Goal: Task Accomplishment & Management: Use online tool/utility

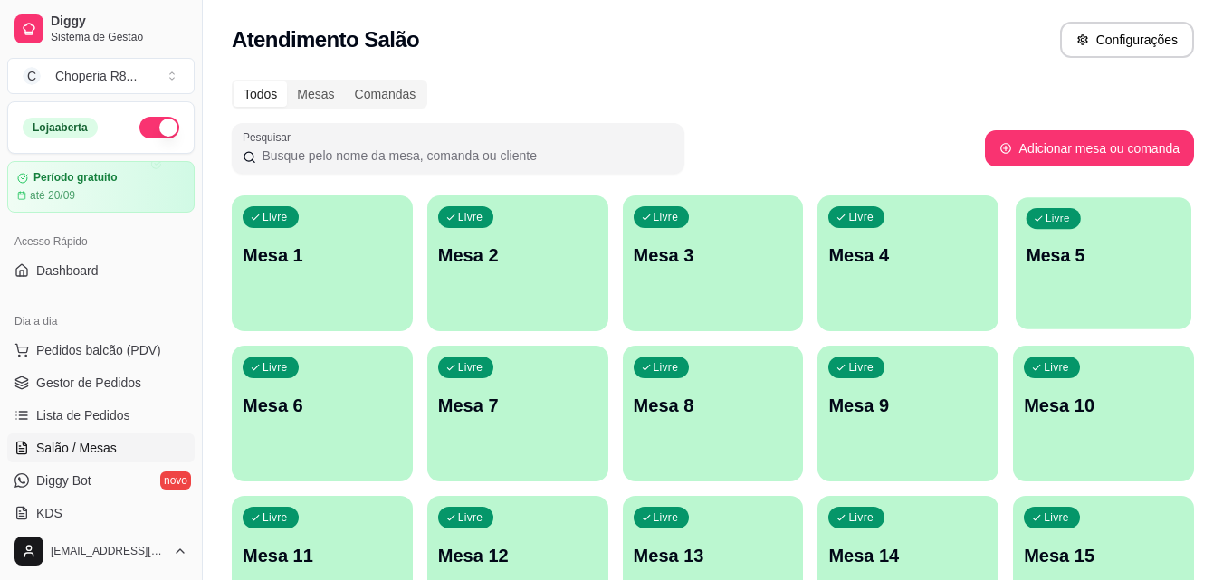
click at [1062, 304] on div "Livre Mesa 5" at bounding box center [1104, 252] width 176 height 110
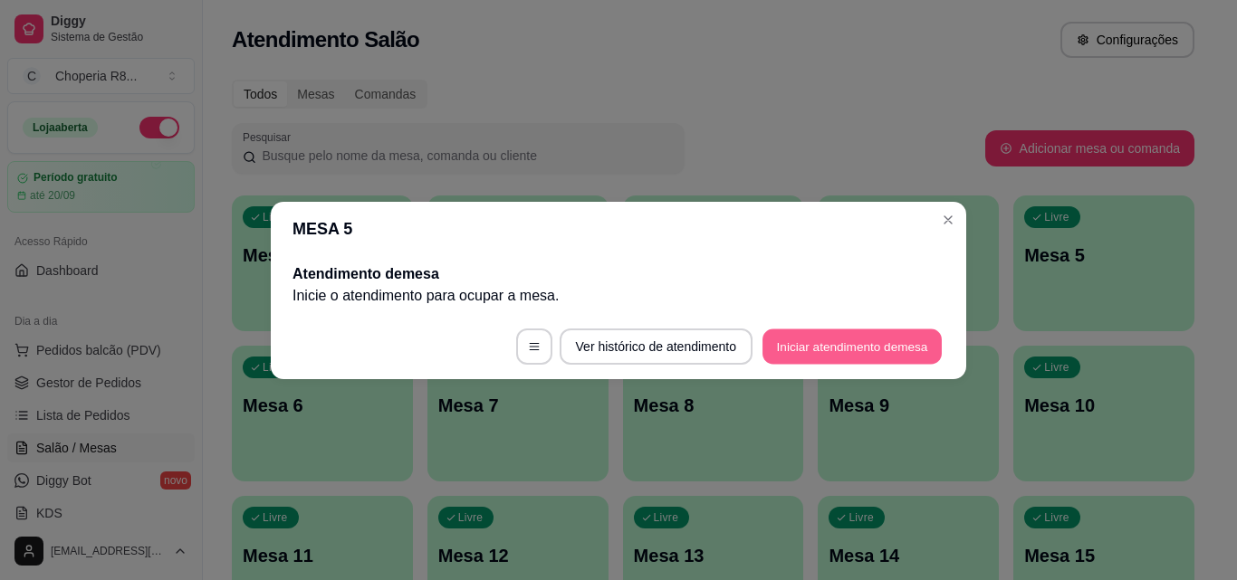
click at [873, 337] on button "Iniciar atendimento de mesa" at bounding box center [851, 346] width 179 height 35
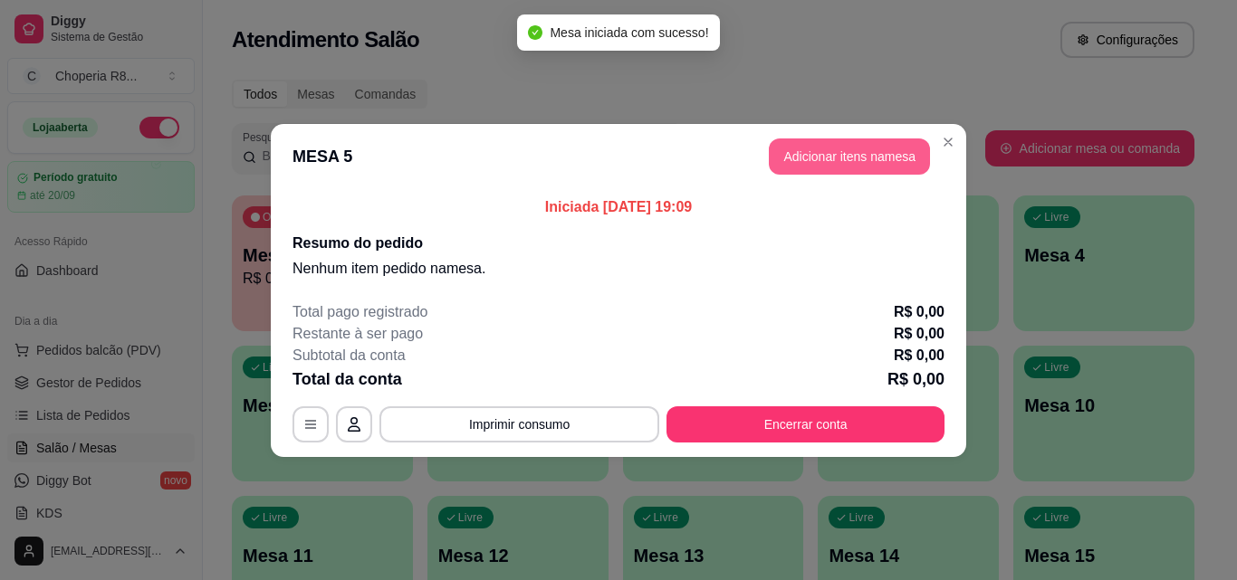
click at [823, 156] on button "Adicionar itens na mesa" at bounding box center [849, 157] width 161 height 36
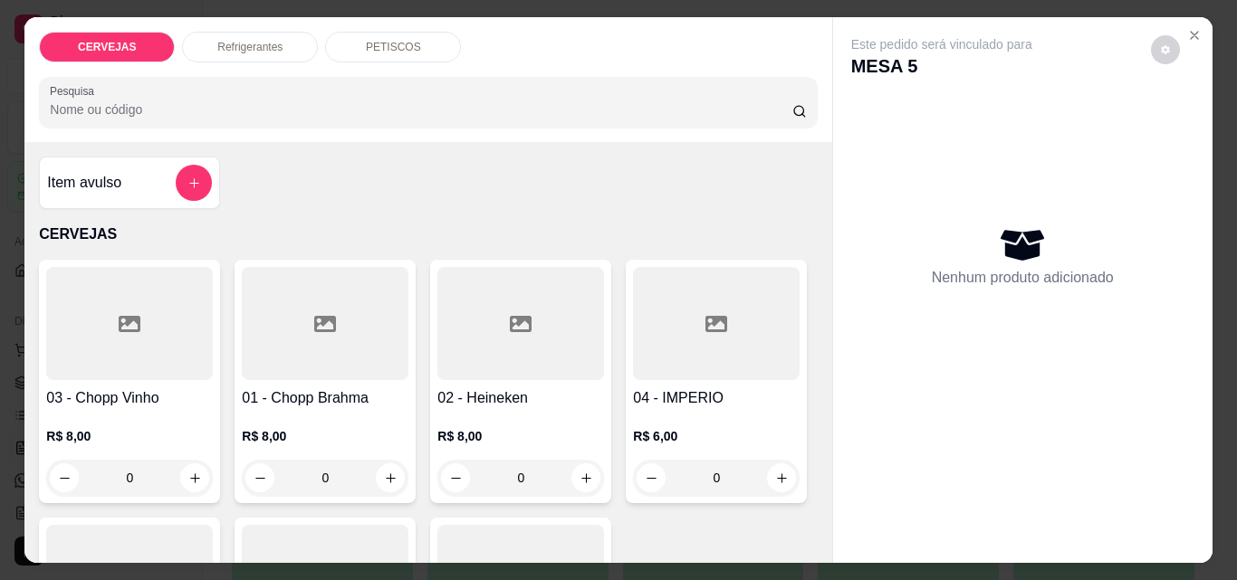
click at [391, 44] on p "PETISCOS" at bounding box center [393, 47] width 55 height 14
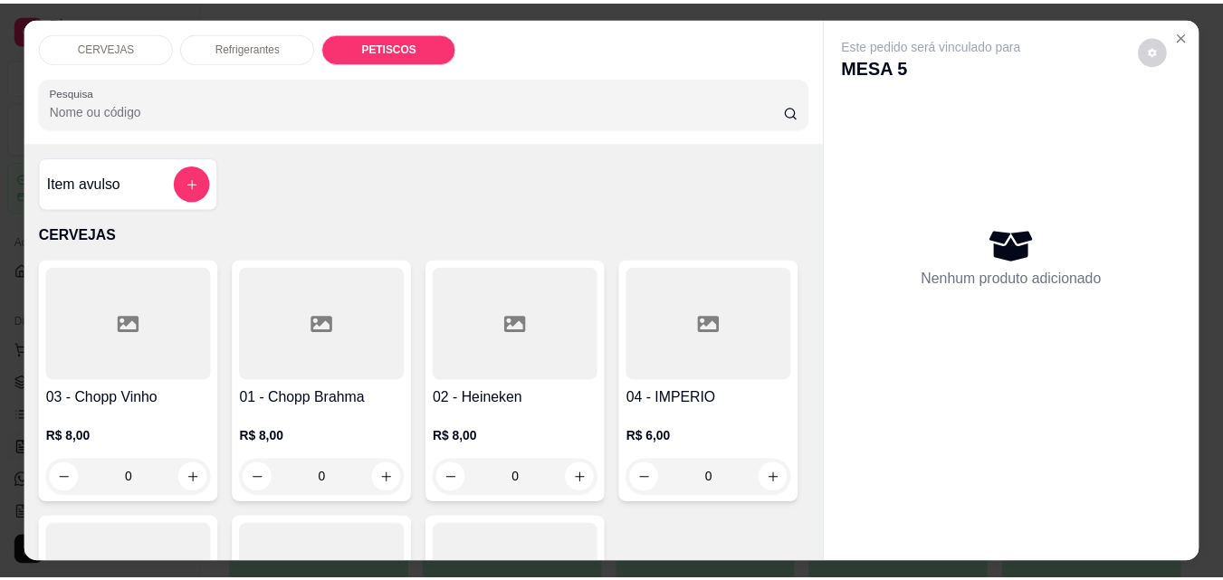
scroll to position [47, 0]
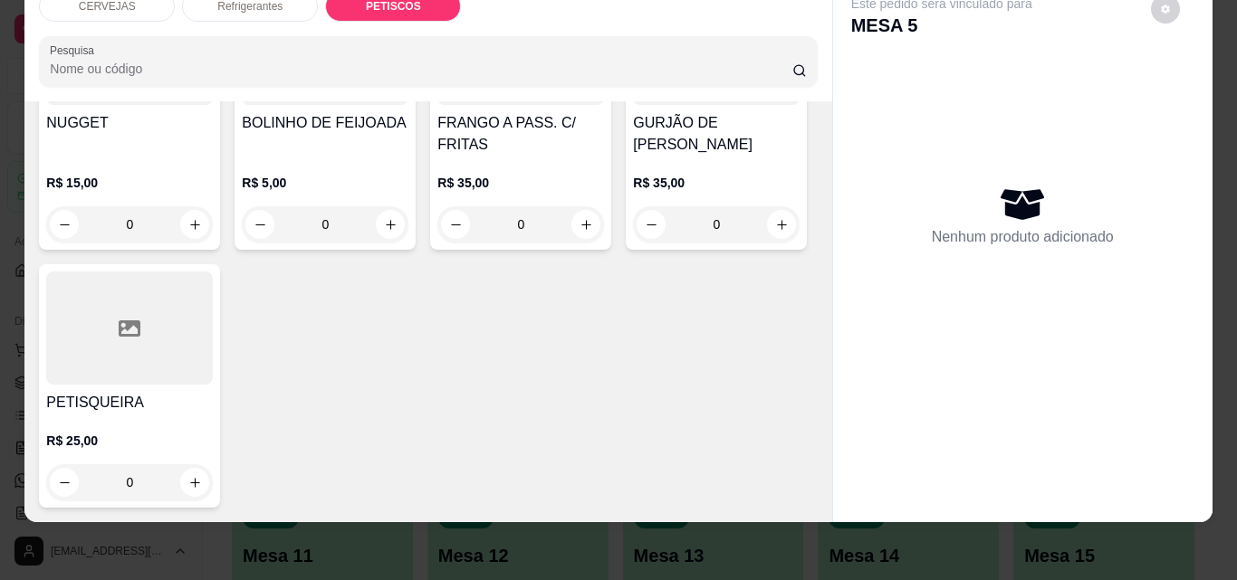
drag, startPoint x: 355, startPoint y: 350, endPoint x: 282, endPoint y: 331, distance: 74.9
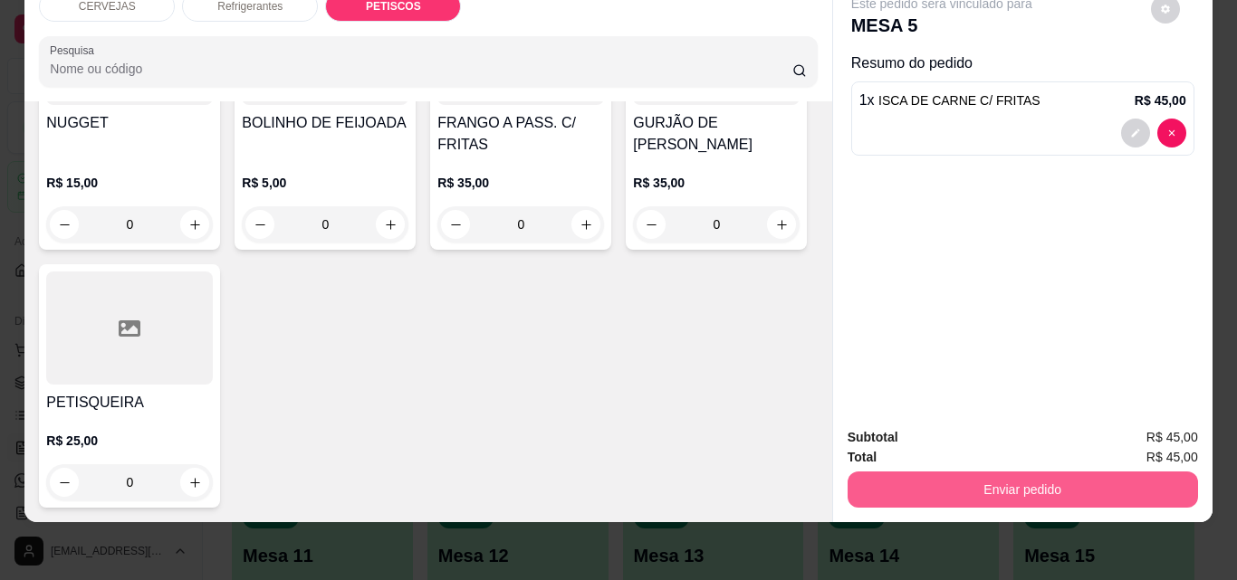
type input "1"
click at [1110, 479] on button "Enviar pedido" at bounding box center [1022, 490] width 350 height 36
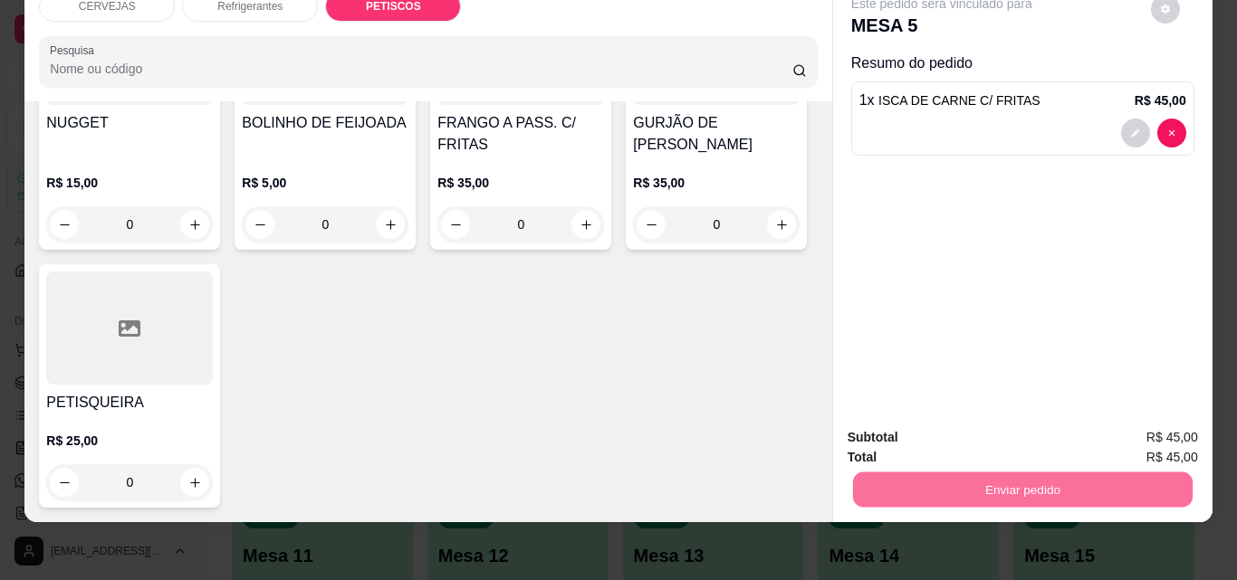
click at [954, 425] on button "Não registrar e enviar pedido" at bounding box center [962, 432] width 188 height 34
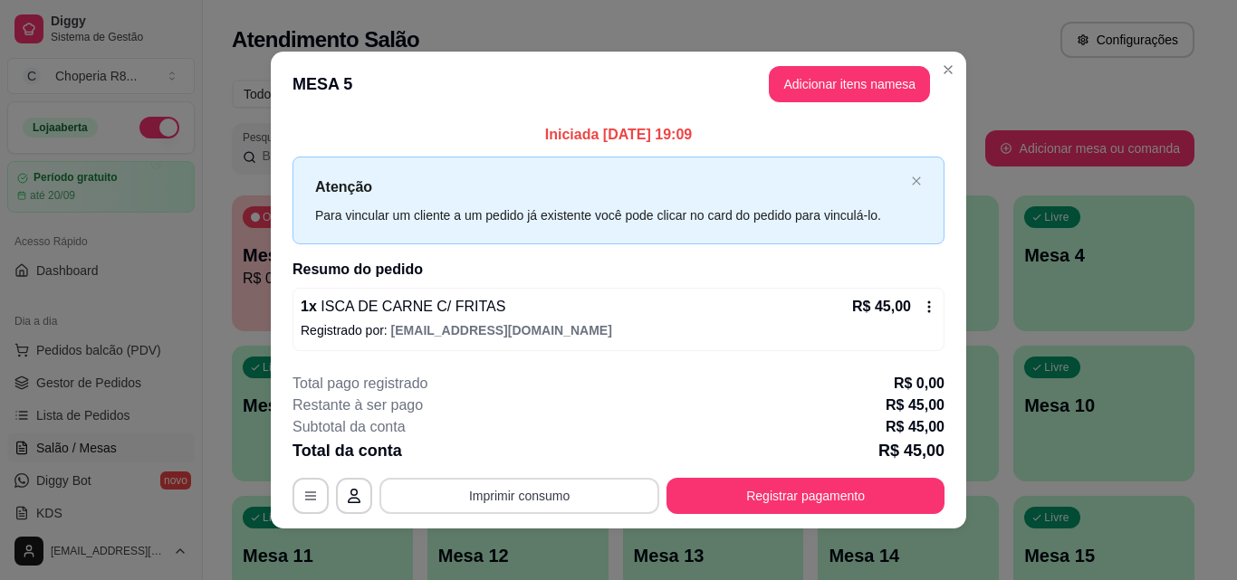
click at [585, 507] on button "Imprimir consumo" at bounding box center [519, 496] width 280 height 36
click at [558, 440] on button "IMPRESSORA" at bounding box center [518, 454] width 131 height 29
